Goal: Check status

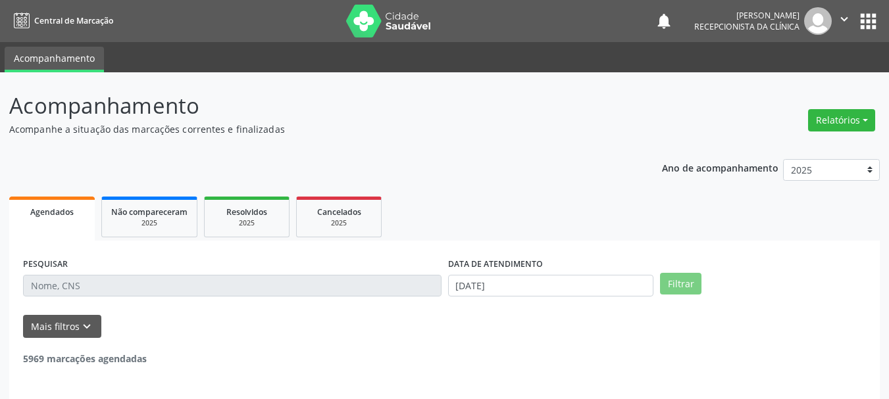
click at [84, 286] on input "text" at bounding box center [232, 286] width 418 height 22
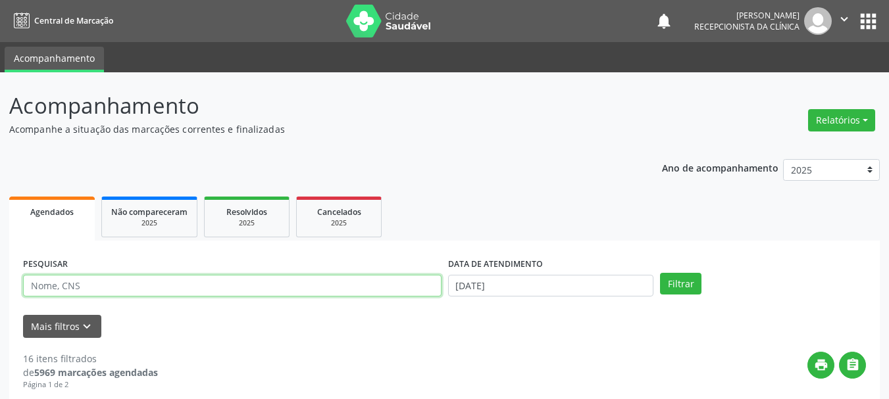
click at [116, 282] on input "text" at bounding box center [232, 286] width 418 height 22
type input "708001327804522"
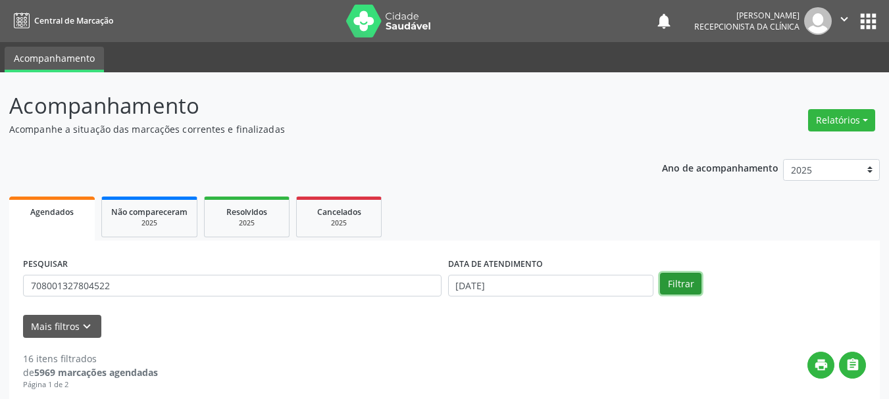
click at [674, 293] on button "Filtrar" at bounding box center [680, 284] width 41 height 22
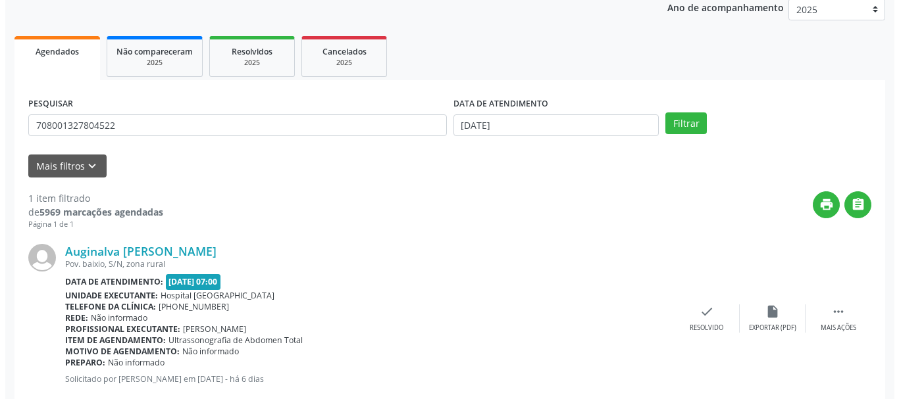
scroll to position [192, 0]
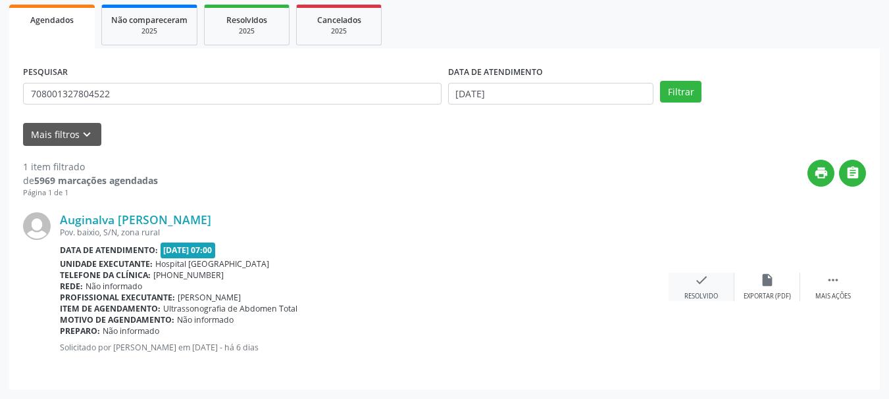
click at [688, 291] on div "check Resolvido" at bounding box center [701, 287] width 66 height 28
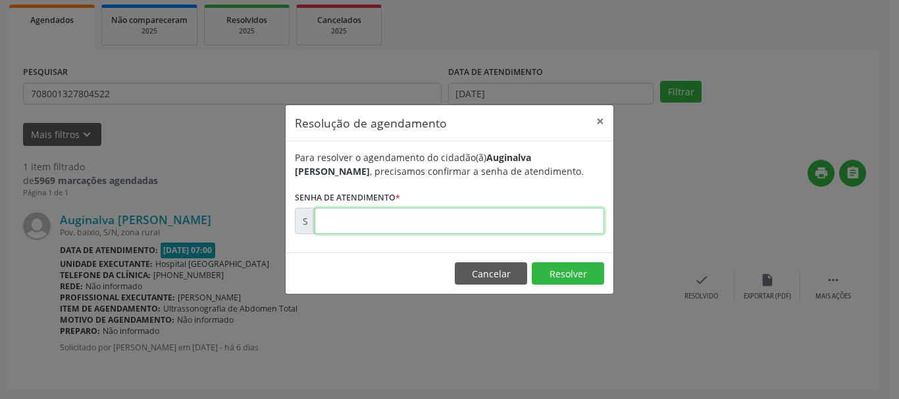
click at [447, 229] on input "text" at bounding box center [458, 221] width 289 height 26
type input "00178122"
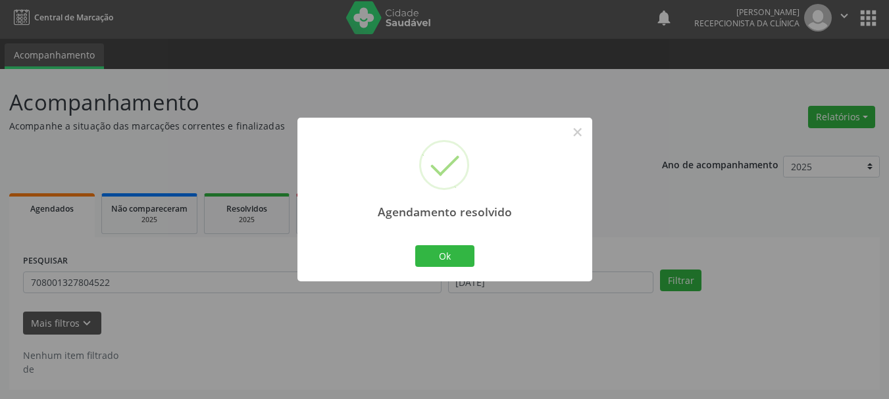
scroll to position [3, 0]
click at [443, 255] on button "Ok" at bounding box center [444, 256] width 59 height 22
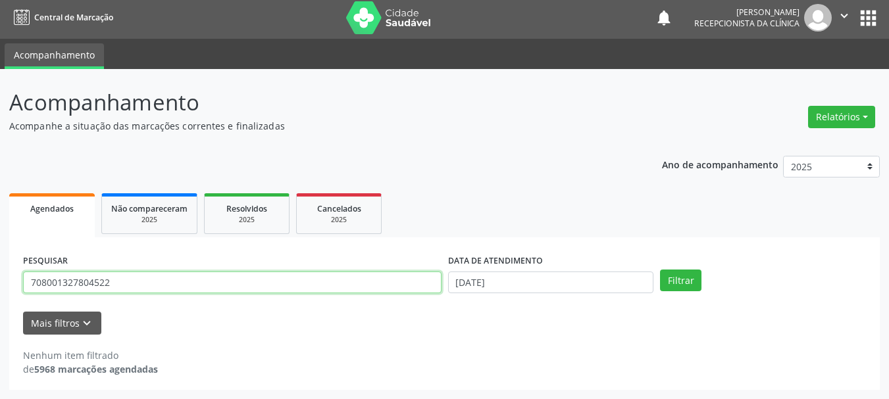
drag, startPoint x: 0, startPoint y: 288, endPoint x: 0, endPoint y: 330, distance: 42.8
click at [0, 330] on div "Acompanhamento Acompanhe a situação das marcações correntes e finalizadas Relat…" at bounding box center [444, 234] width 889 height 330
type input "sidnei da silva"
click at [660, 270] on button "Filtrar" at bounding box center [680, 281] width 41 height 22
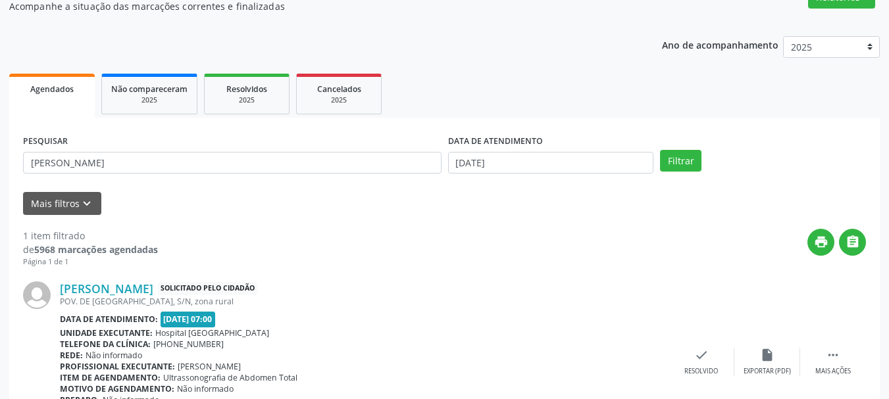
scroll to position [203, 0]
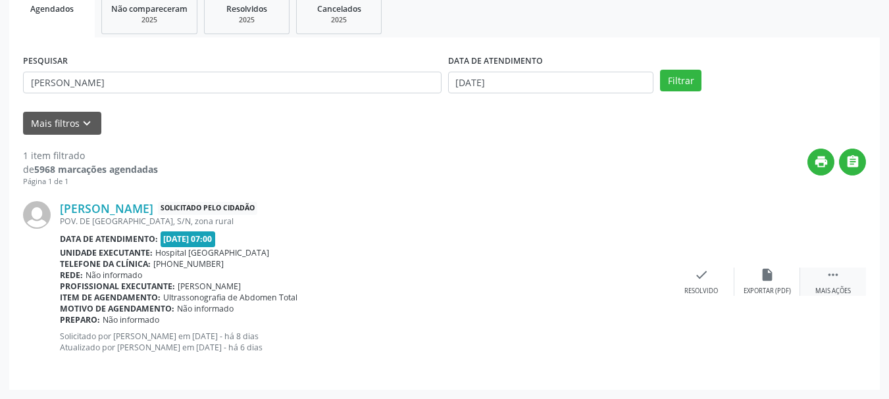
drag, startPoint x: 830, startPoint y: 283, endPoint x: 814, endPoint y: 284, distance: 16.5
click at [830, 284] on div " Mais ações" at bounding box center [833, 282] width 66 height 28
click at [641, 287] on div "Imprimir" at bounding box center [635, 291] width 30 height 9
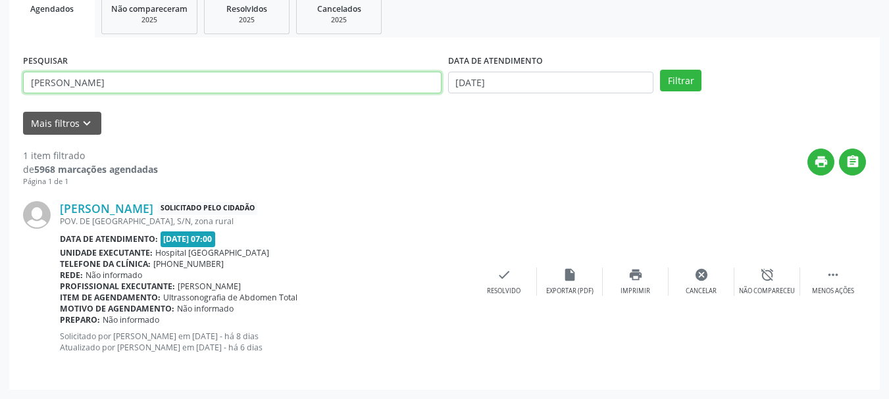
click at [94, 75] on input "sidnei da silva" at bounding box center [232, 83] width 418 height 22
drag, startPoint x: 125, startPoint y: 77, endPoint x: 0, endPoint y: 142, distance: 141.0
click at [0, 142] on div "Acompanhamento Acompanhe a situação das marcações correntes e finalizadas Relat…" at bounding box center [444, 134] width 889 height 530
type input "706307727145271"
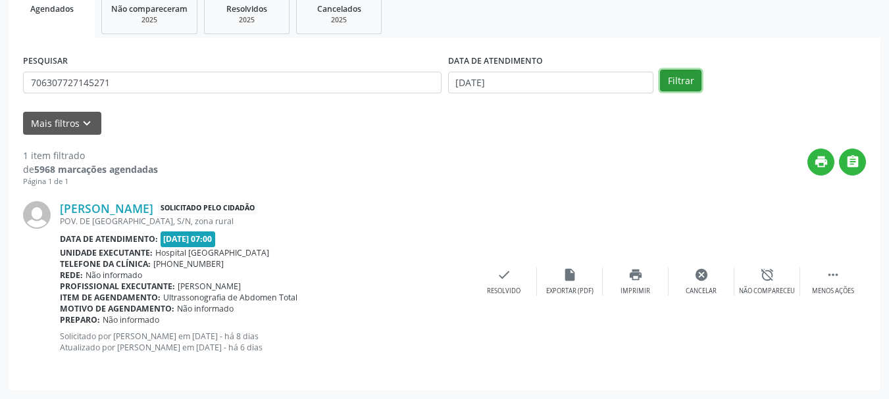
click at [688, 84] on button "Filtrar" at bounding box center [680, 81] width 41 height 22
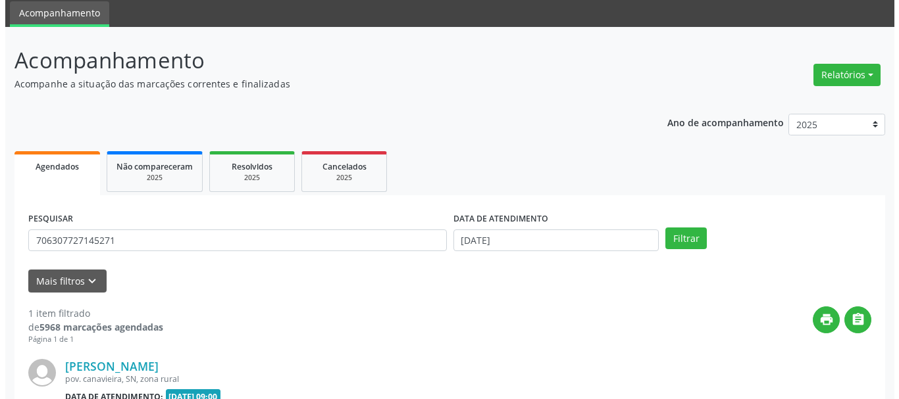
scroll to position [192, 0]
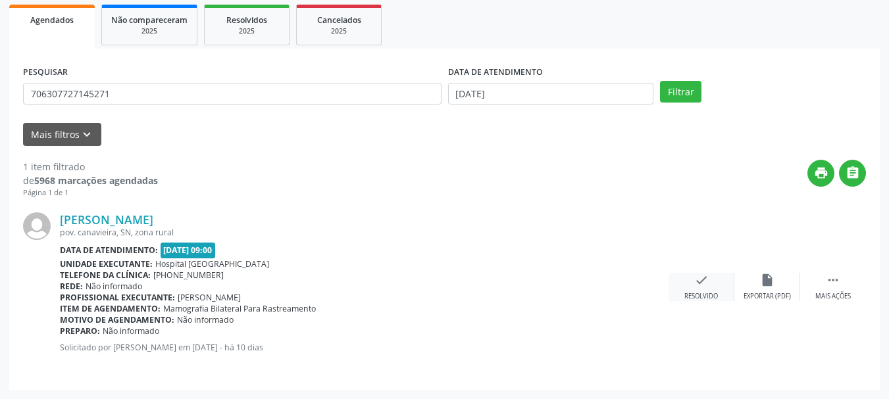
click at [706, 289] on div "check Resolvido" at bounding box center [701, 287] width 66 height 28
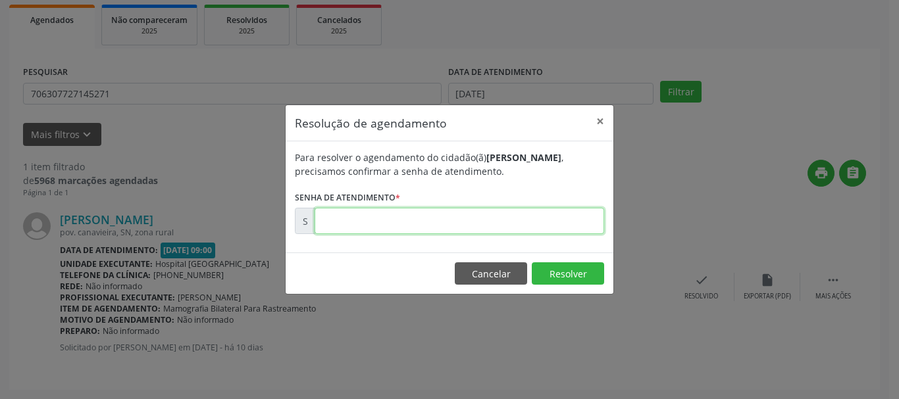
click at [487, 222] on input "text" at bounding box center [458, 221] width 289 height 26
type input "00176944"
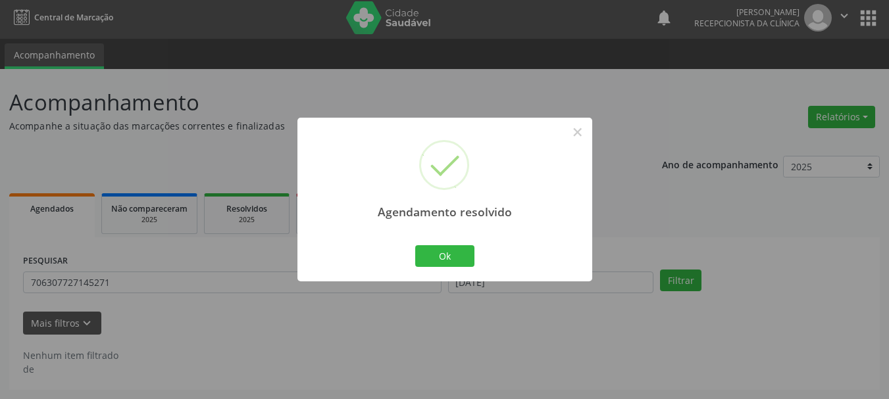
scroll to position [3, 0]
click at [463, 251] on button "Ok" at bounding box center [444, 256] width 59 height 22
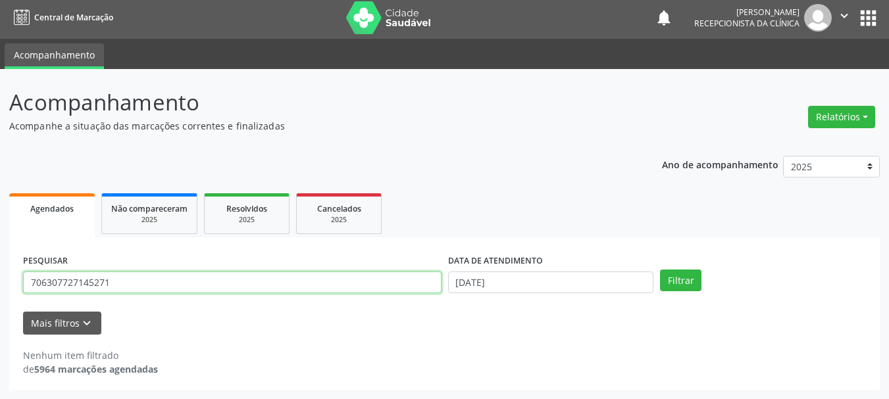
drag, startPoint x: 131, startPoint y: 286, endPoint x: 0, endPoint y: 340, distance: 141.9
click at [0, 340] on div "Acompanhamento Acompanhe a situação das marcações correntes e finalizadas Relat…" at bounding box center [444, 234] width 889 height 330
type input "700404964956149"
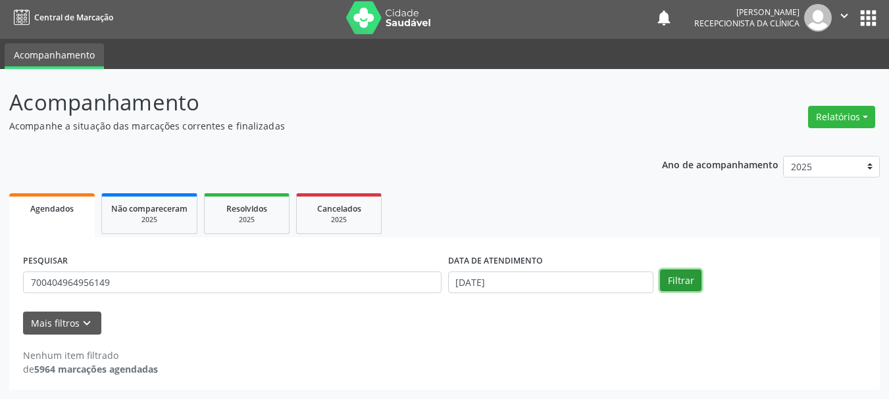
click at [688, 282] on button "Filtrar" at bounding box center [680, 281] width 41 height 22
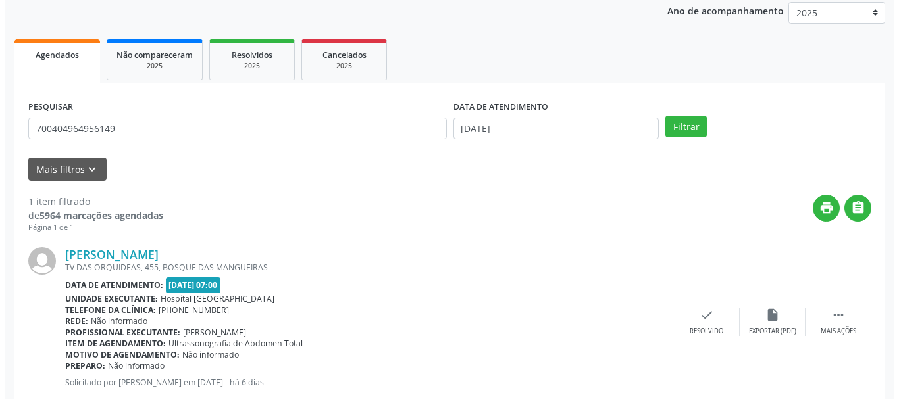
scroll to position [192, 0]
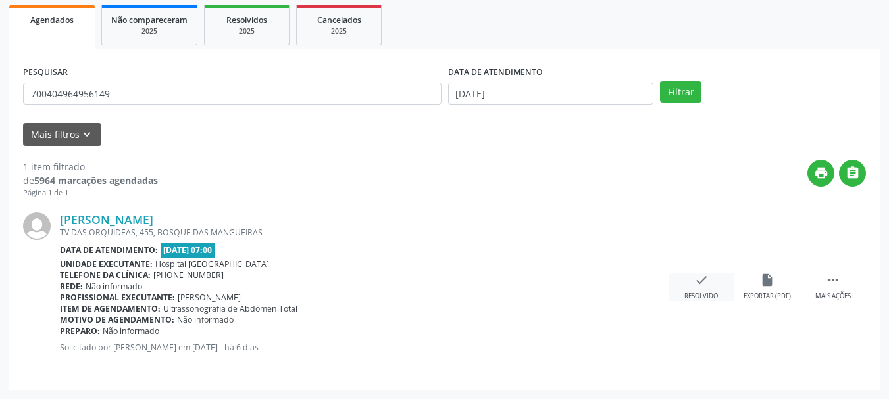
click at [709, 289] on div "check Resolvido" at bounding box center [701, 287] width 66 height 28
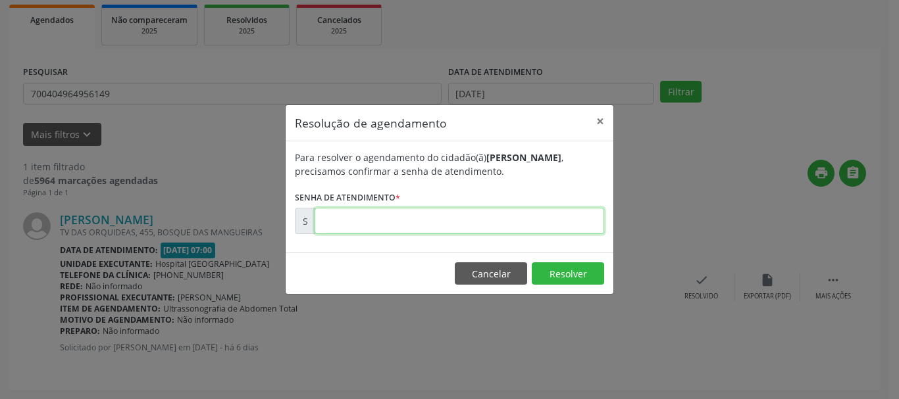
click at [516, 226] on input "text" at bounding box center [458, 221] width 289 height 26
type input "00178124"
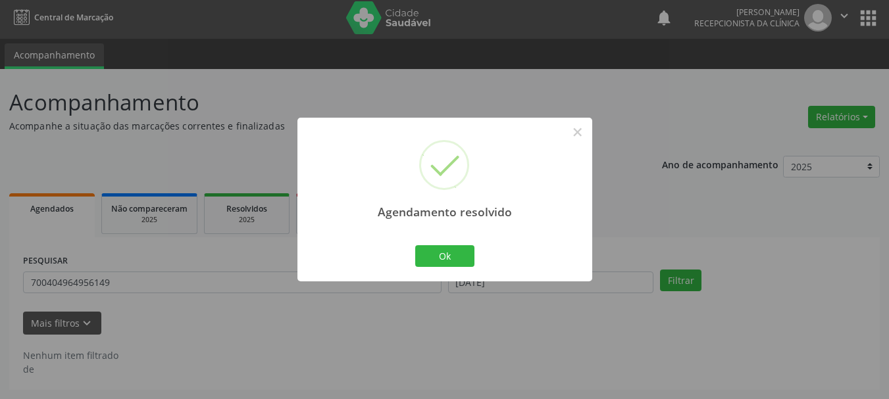
scroll to position [3, 0]
click at [453, 259] on button "Ok" at bounding box center [444, 256] width 59 height 22
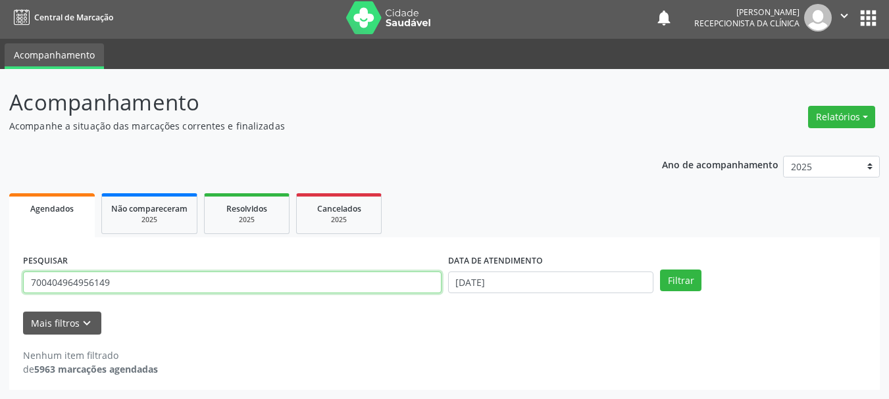
drag, startPoint x: 137, startPoint y: 278, endPoint x: 0, endPoint y: 272, distance: 137.0
click at [0, 272] on div "Acompanhamento Acompanhe a situação das marcações correntes e finalizadas Relat…" at bounding box center [444, 234] width 889 height 330
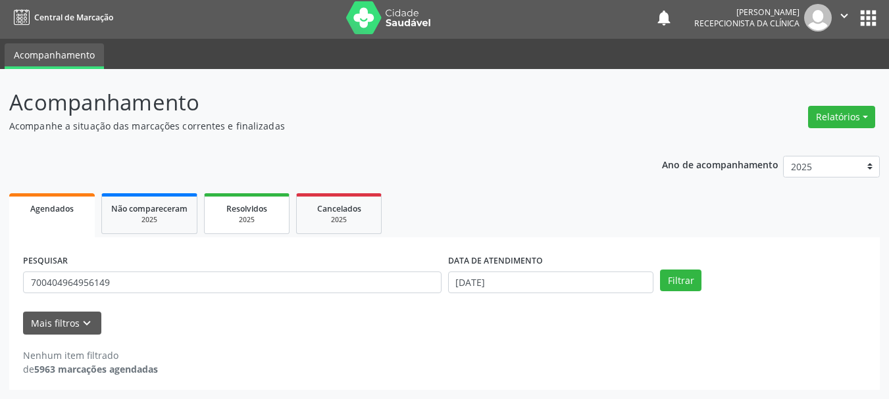
click at [259, 224] on div "2025" at bounding box center [247, 220] width 66 height 10
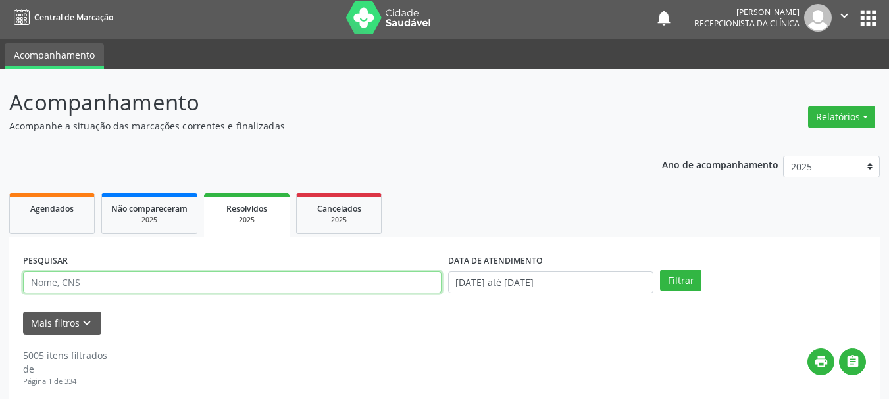
click at [241, 286] on input "text" at bounding box center [232, 283] width 418 height 22
paste input "700404964956149"
type input "700404964956149"
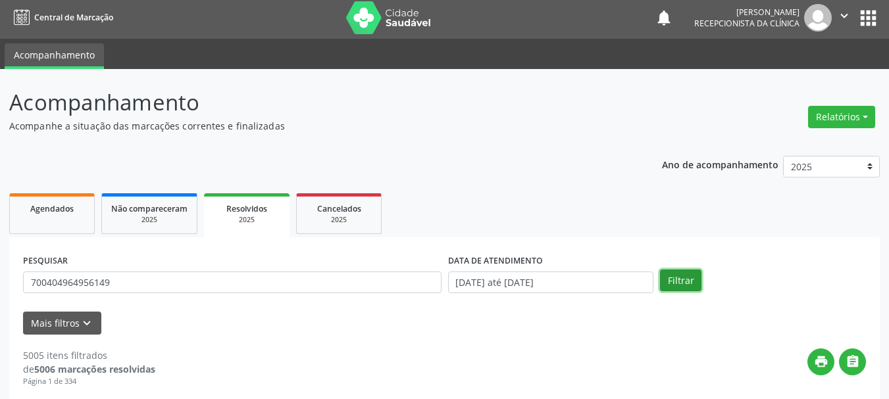
click at [672, 272] on button "Filtrar" at bounding box center [680, 281] width 41 height 22
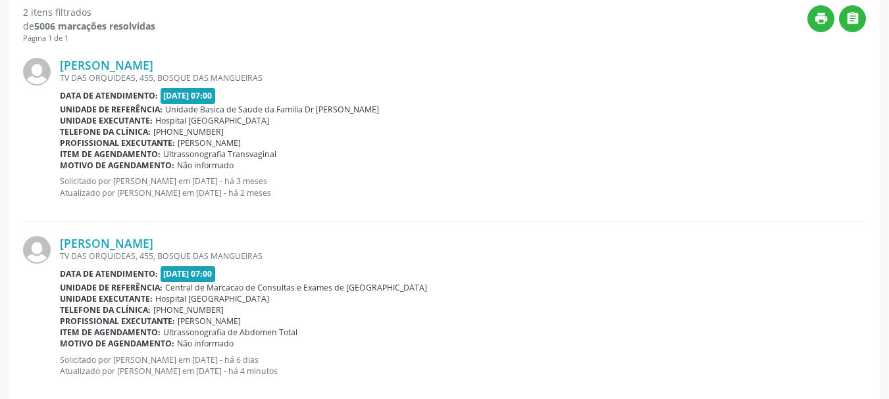
scroll to position [370, 0]
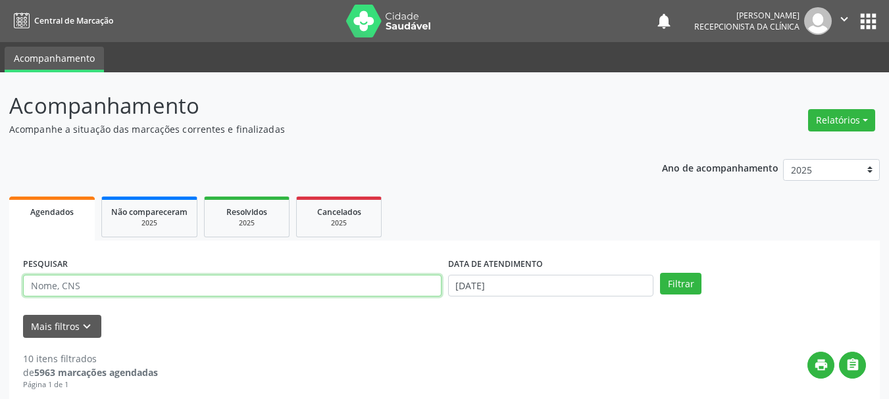
click at [161, 286] on input "text" at bounding box center [232, 286] width 418 height 22
click at [171, 282] on input "text" at bounding box center [232, 286] width 418 height 22
drag, startPoint x: 174, startPoint y: 283, endPoint x: 0, endPoint y: 314, distance: 176.4
click at [107, 292] on input "text" at bounding box center [232, 286] width 418 height 22
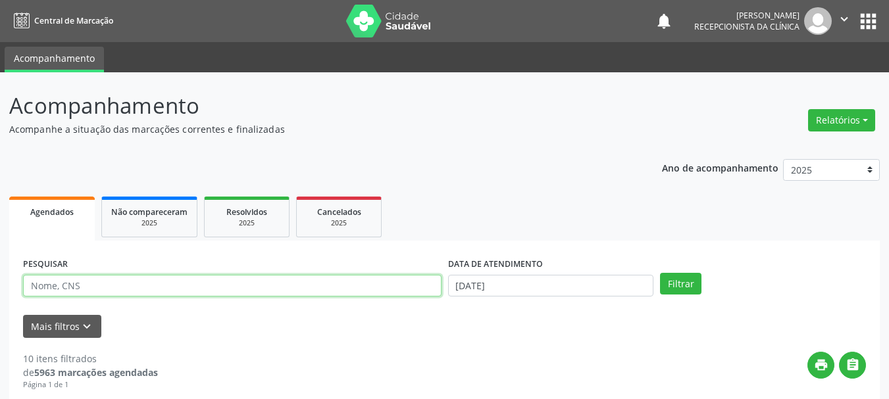
drag, startPoint x: 94, startPoint y: 284, endPoint x: 286, endPoint y: 314, distance: 194.5
click at [93, 289] on input "text" at bounding box center [232, 286] width 418 height 22
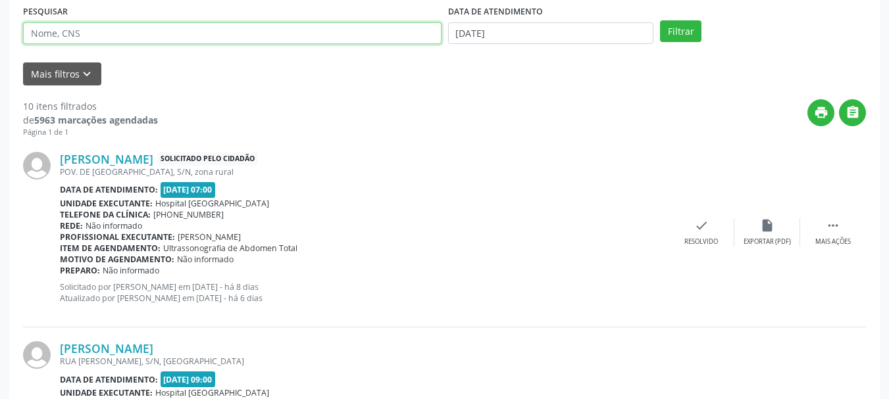
scroll to position [263, 0]
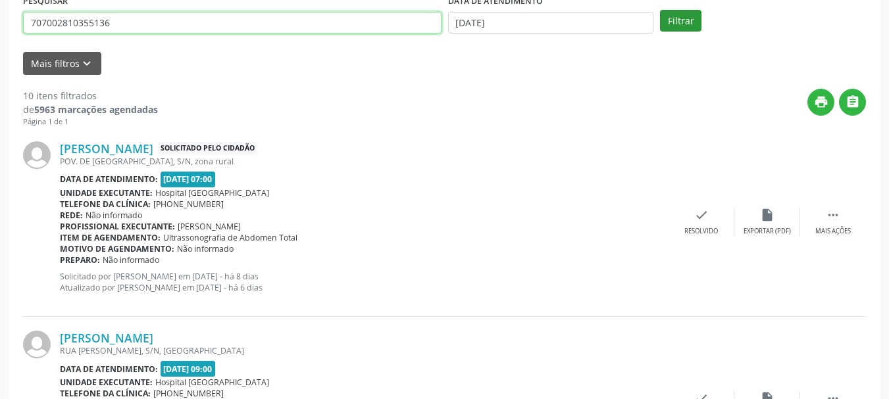
type input "707002810355136"
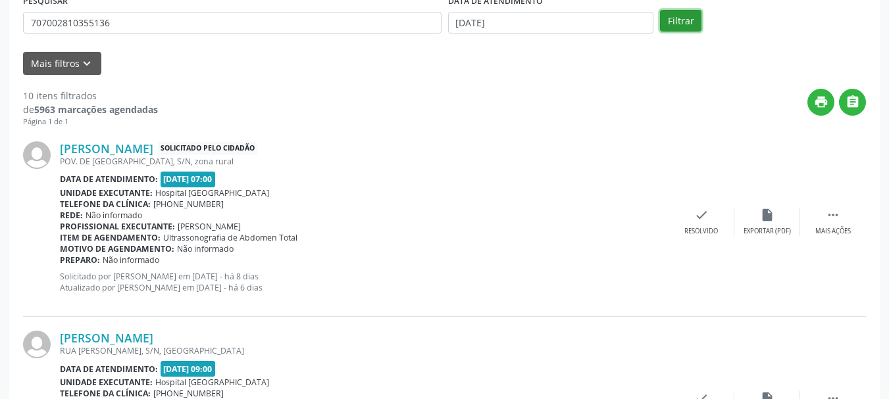
click at [686, 17] on button "Filtrar" at bounding box center [680, 21] width 41 height 22
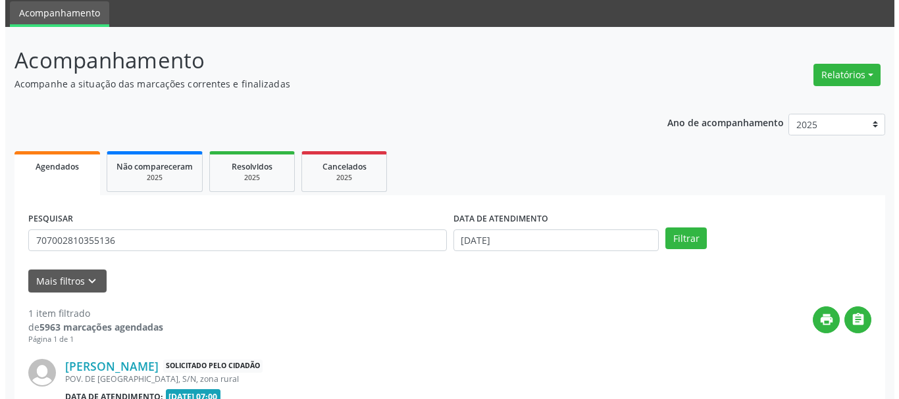
scroll to position [203, 0]
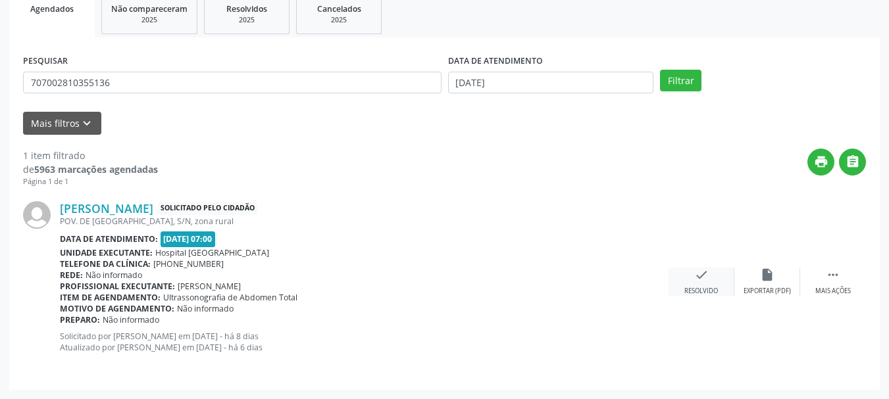
click at [703, 276] on icon "check" at bounding box center [701, 275] width 14 height 14
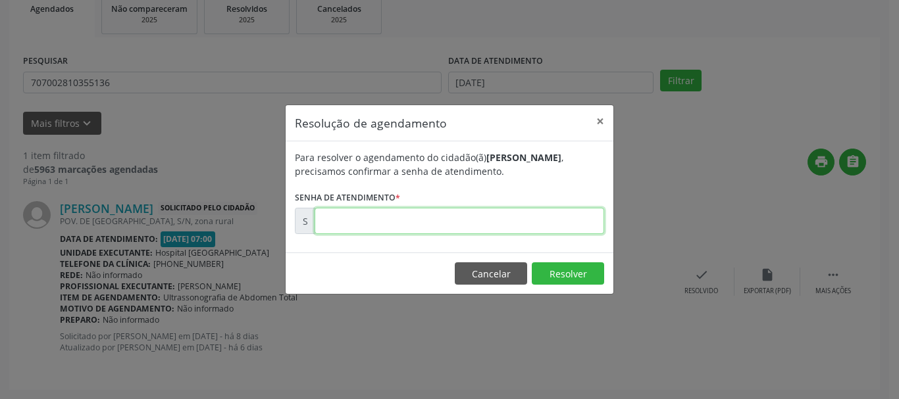
click at [377, 233] on input "text" at bounding box center [458, 221] width 289 height 26
type input "00177438"
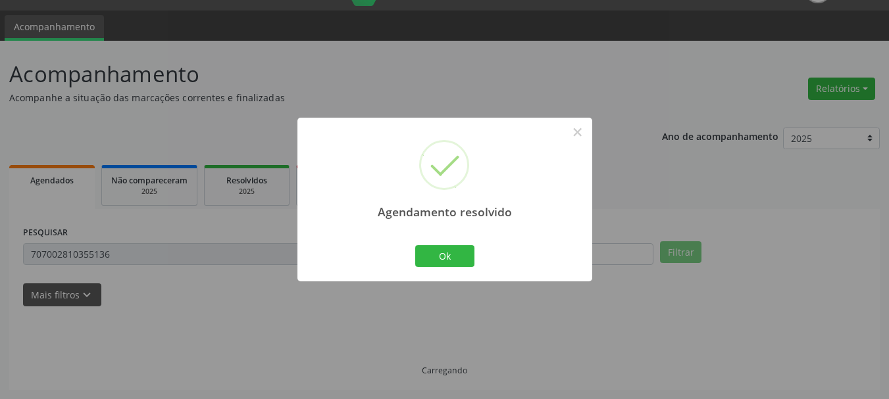
scroll to position [3, 0]
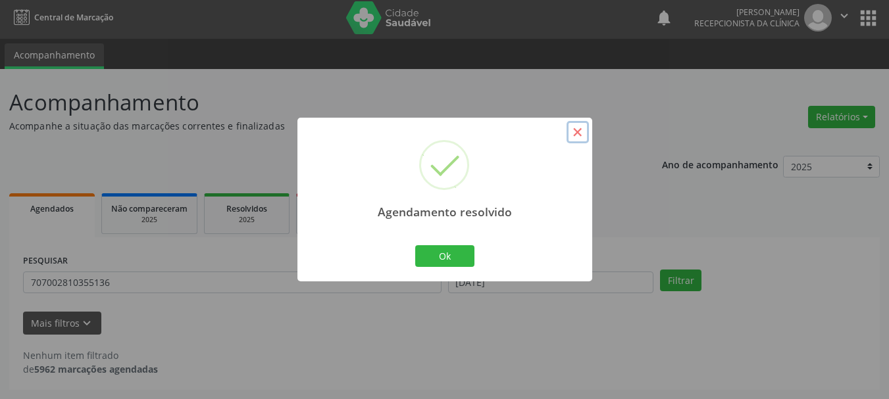
click at [581, 138] on button "×" at bounding box center [577, 132] width 22 height 22
